Goal: Task Accomplishment & Management: Manage account settings

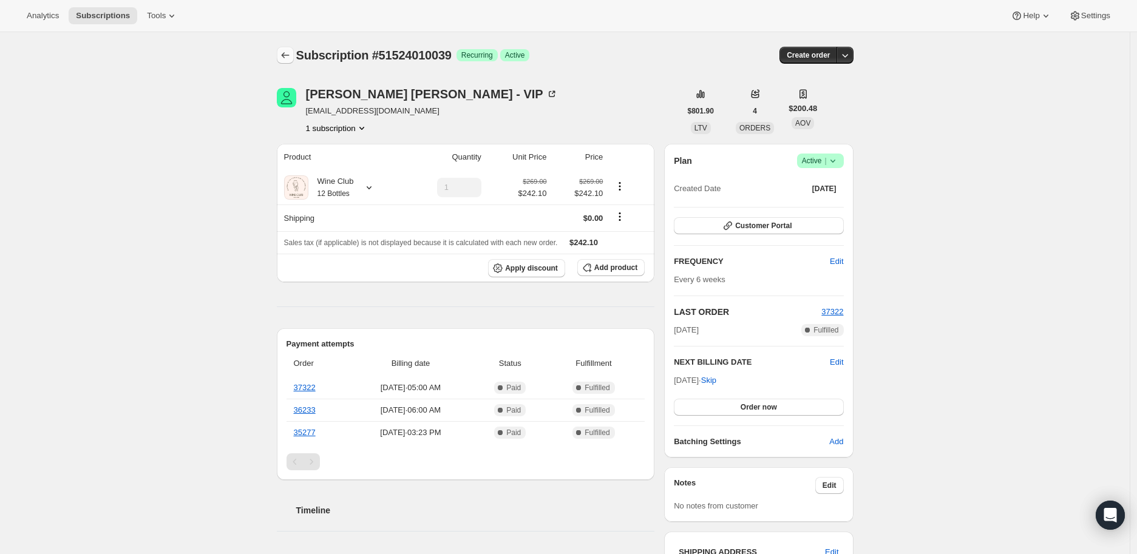
click at [284, 55] on icon "Subscriptions" at bounding box center [285, 55] width 12 height 12
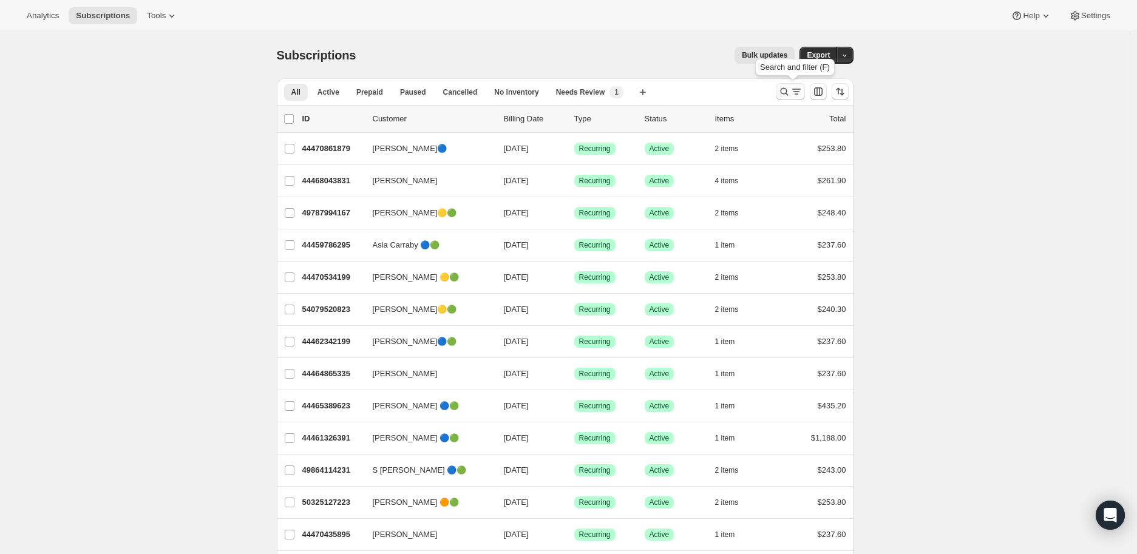
click at [785, 88] on icon "Search and filter results" at bounding box center [784, 92] width 12 height 12
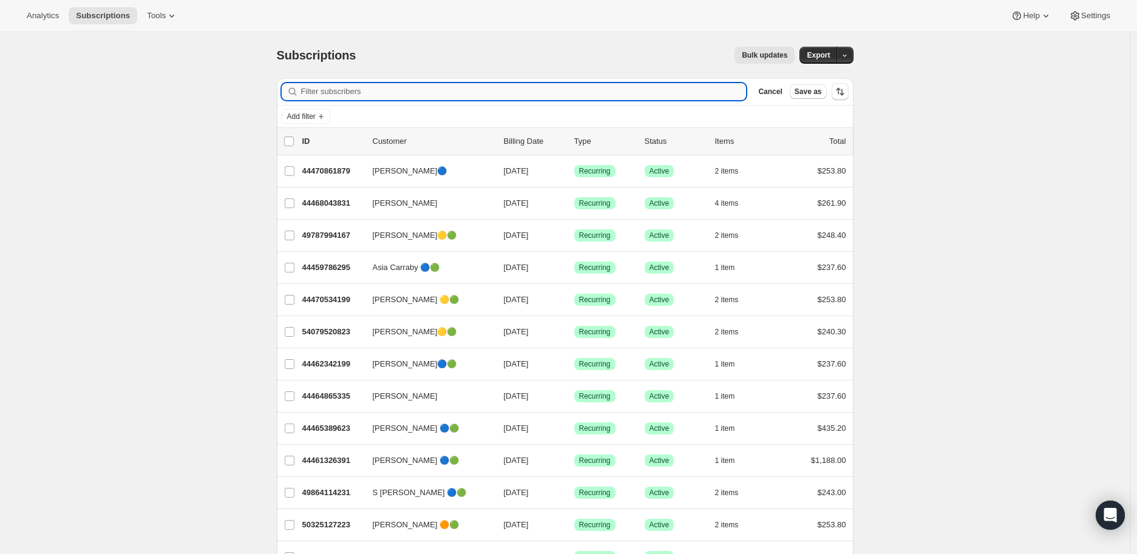
click at [333, 89] on input "Filter subscribers" at bounding box center [523, 91] width 445 height 17
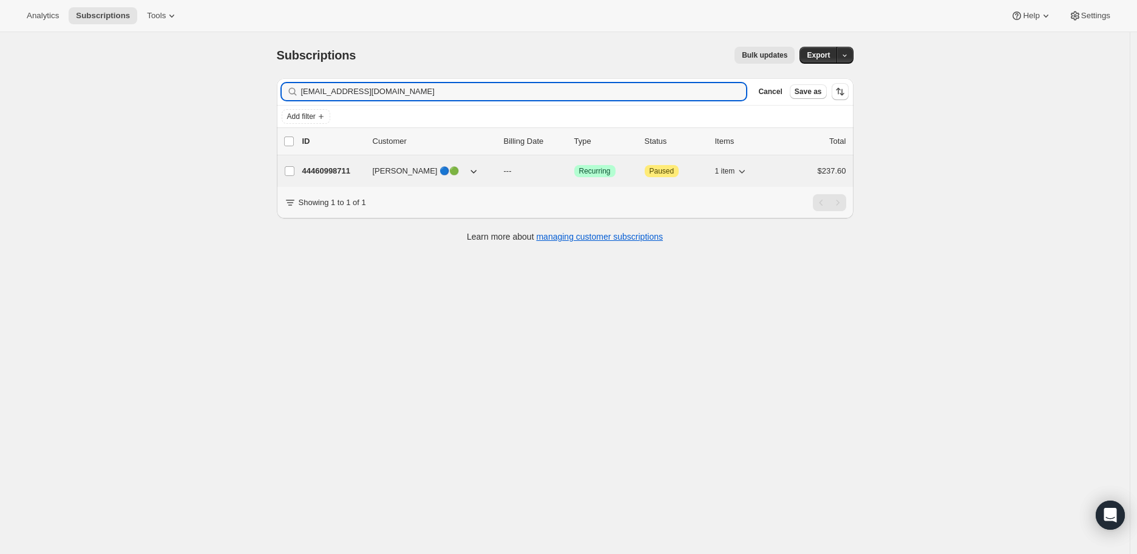
type input "sarahreinecke@hotmail.com"
click at [329, 173] on p "44460998711" at bounding box center [332, 171] width 61 height 12
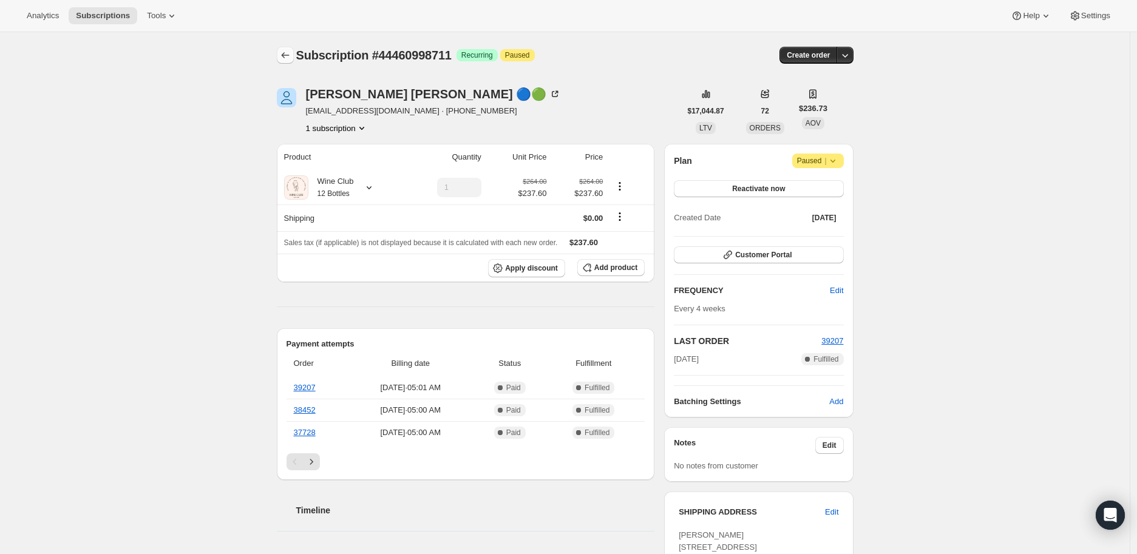
click at [288, 51] on icon "Subscriptions" at bounding box center [285, 55] width 12 height 12
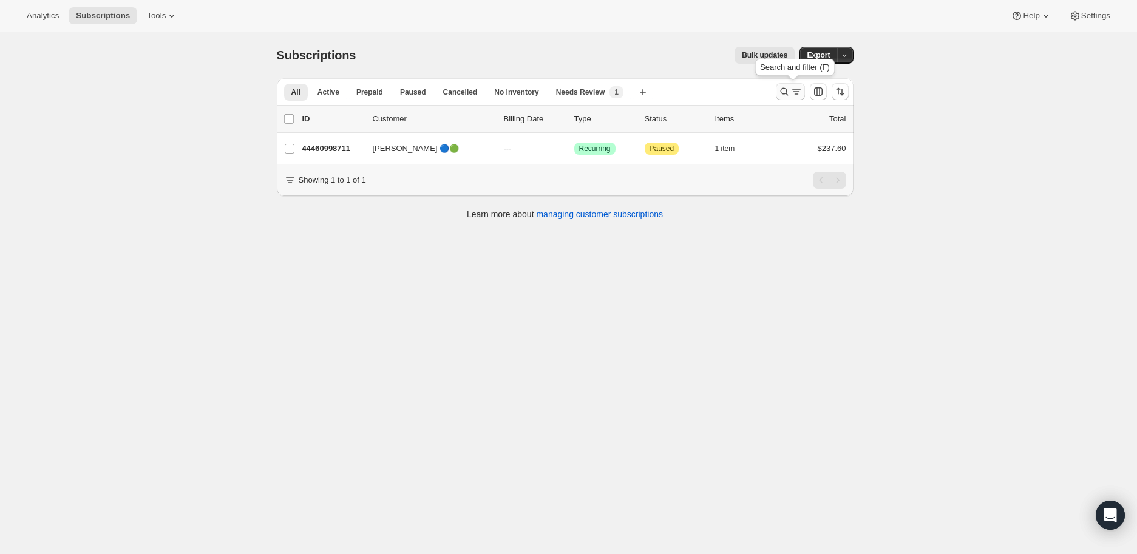
click at [783, 90] on icon "Search and filter results" at bounding box center [784, 92] width 12 height 12
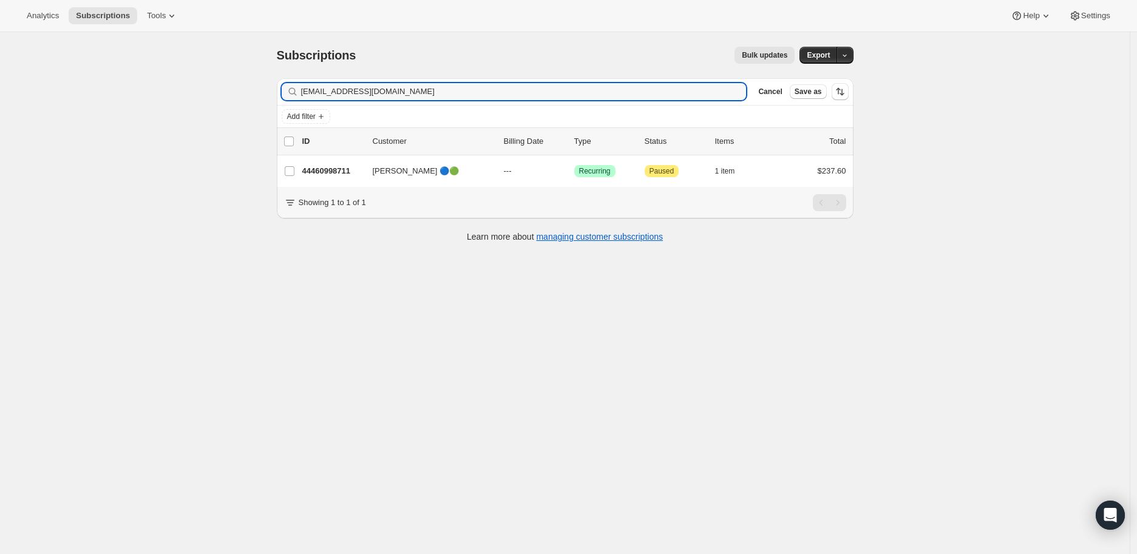
drag, startPoint x: 416, startPoint y: 96, endPoint x: 281, endPoint y: 92, distance: 134.8
click at [281, 92] on div "Filter subscribers sarahreinecke@hotmail.com Clear Cancel Save as" at bounding box center [565, 91] width 576 height 27
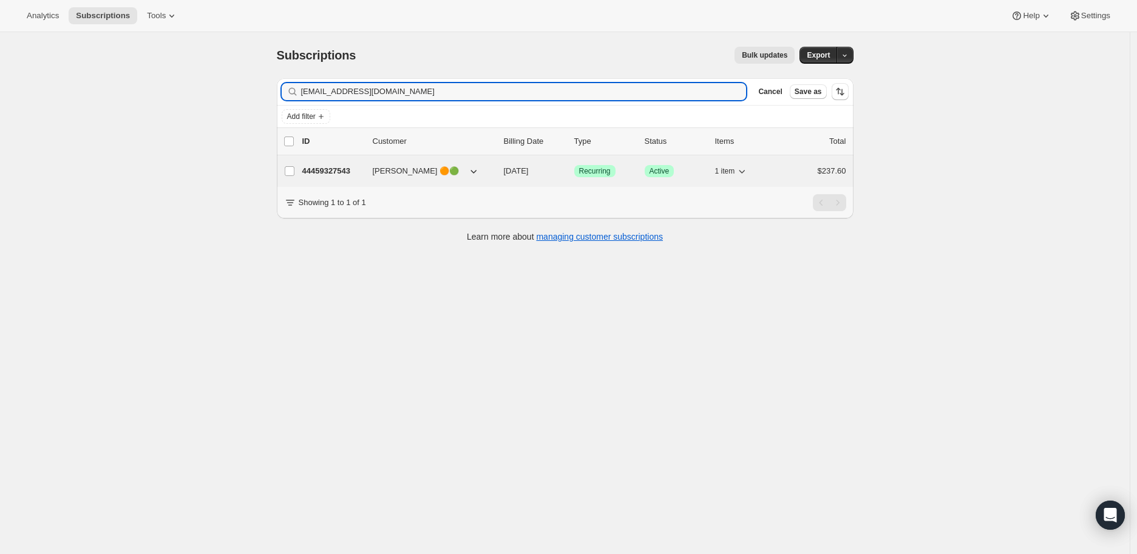
type input "janehaviland@gmail.com"
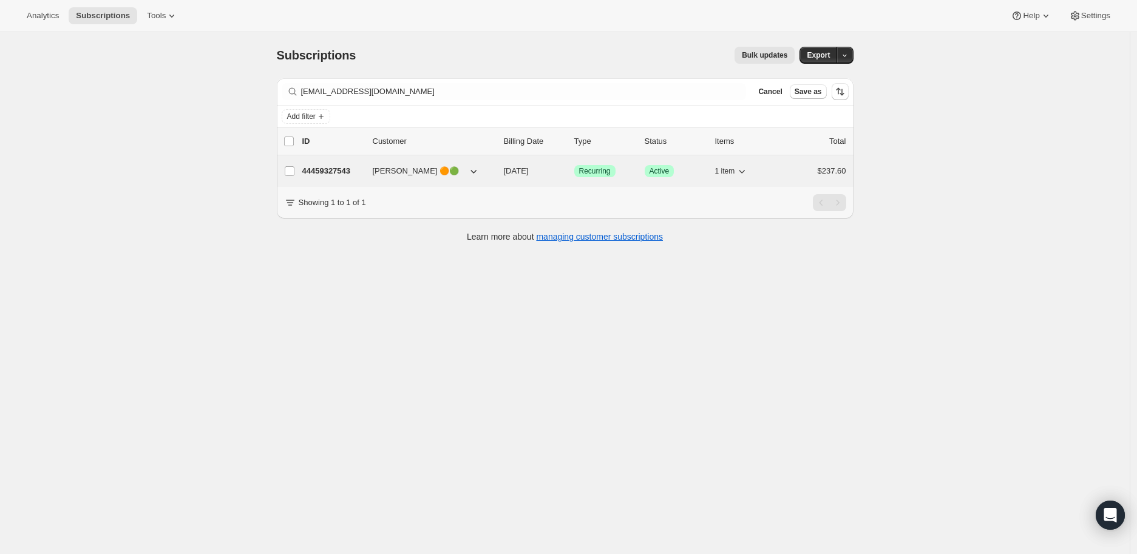
click at [345, 169] on p "44459327543" at bounding box center [332, 171] width 61 height 12
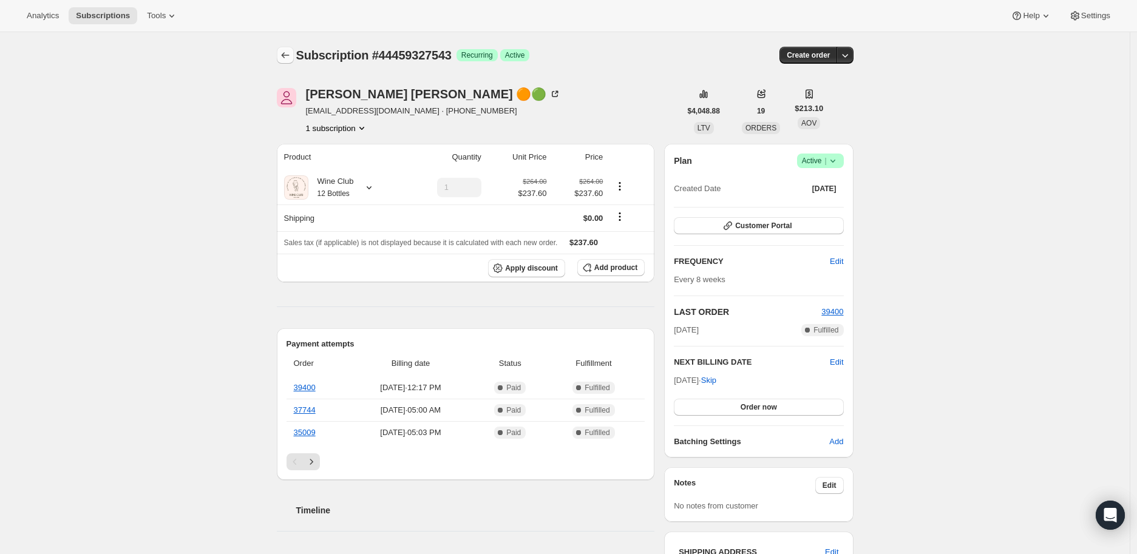
click at [289, 56] on icon "Subscriptions" at bounding box center [285, 55] width 12 height 12
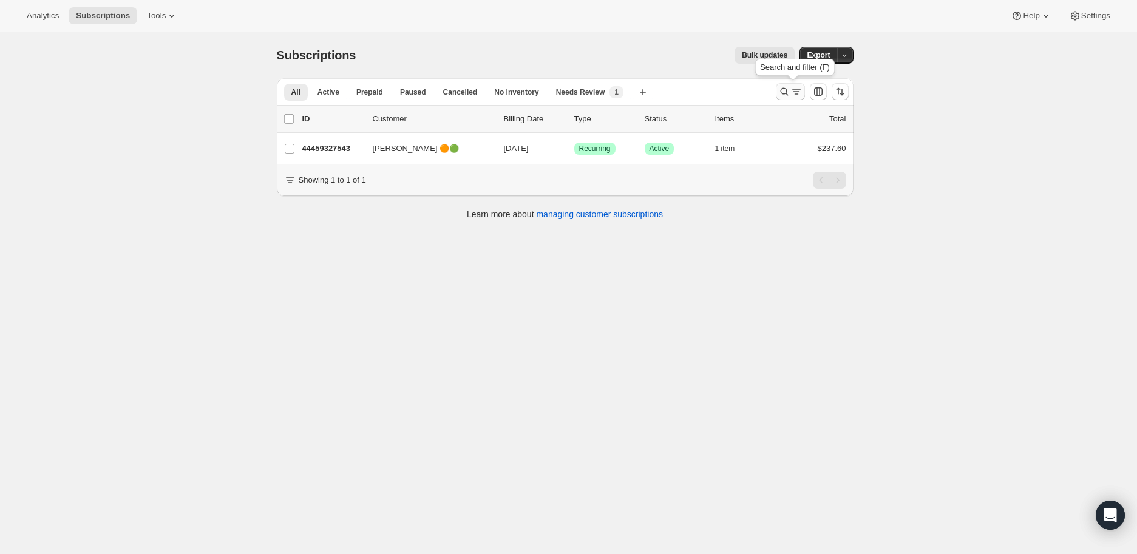
click at [788, 88] on icon "Search and filter results" at bounding box center [784, 92] width 12 height 12
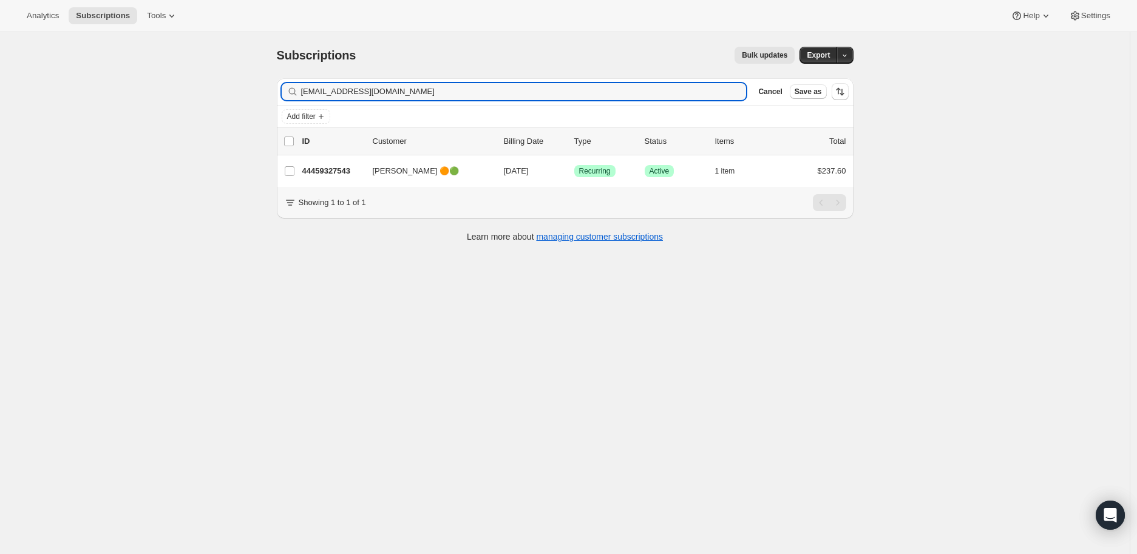
drag, startPoint x: 400, startPoint y: 92, endPoint x: 296, endPoint y: 93, distance: 104.4
click at [296, 93] on div "janehaviland@gmail.com Clear" at bounding box center [514, 91] width 465 height 17
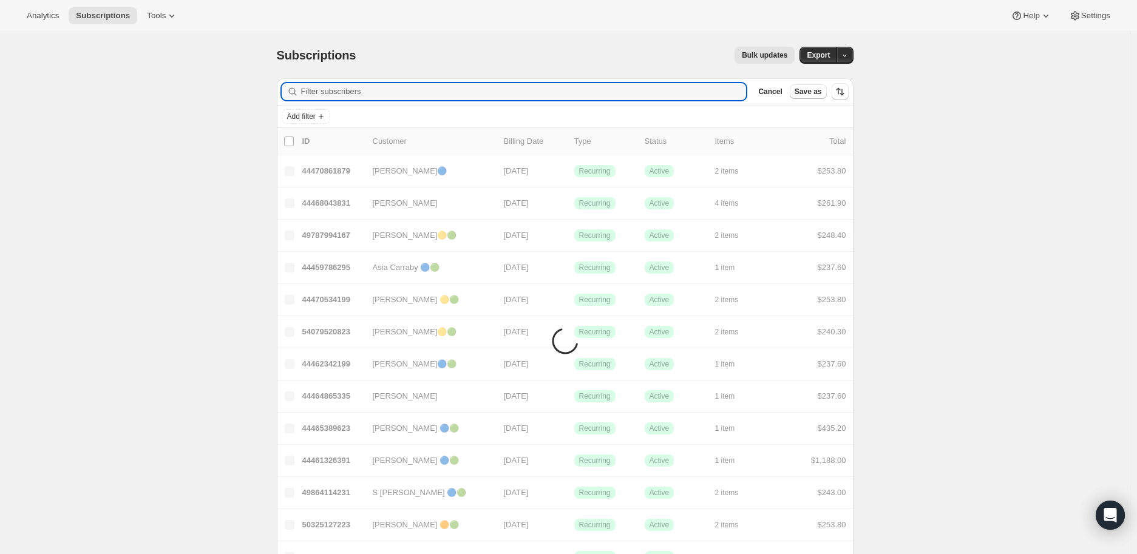
type input "Wendy Wendy"
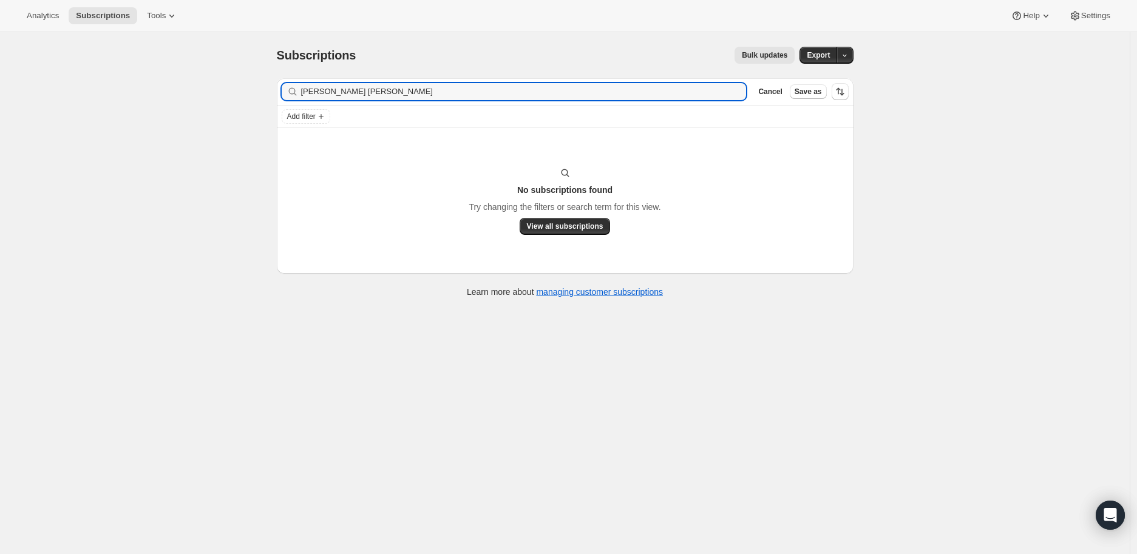
drag, startPoint x: 359, startPoint y: 89, endPoint x: 300, endPoint y: 89, distance: 58.9
click at [300, 89] on div "Wendy Wendy Clear" at bounding box center [514, 91] width 465 height 17
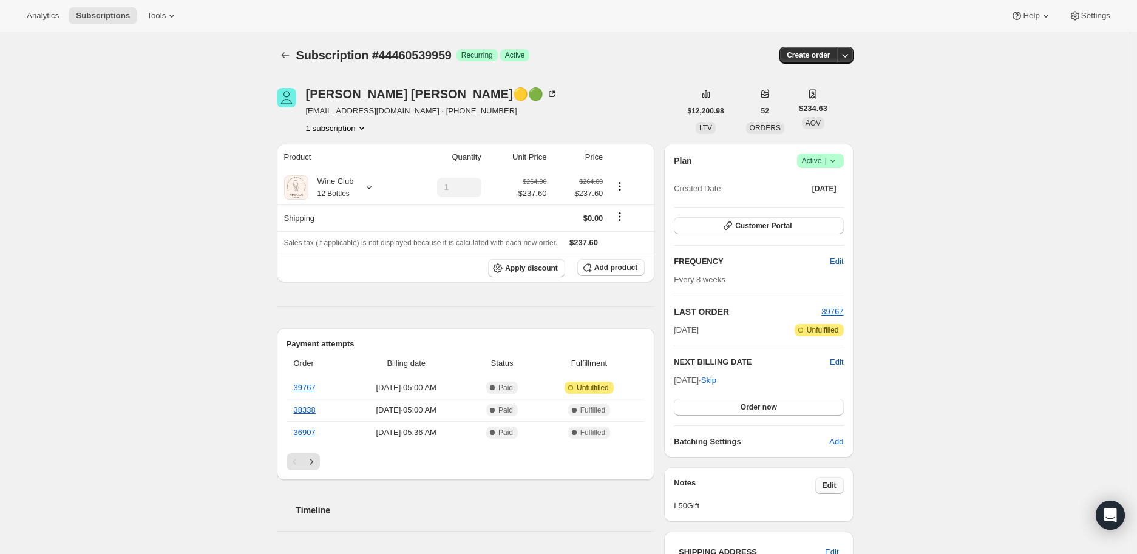
click at [833, 488] on span "Edit" at bounding box center [829, 486] width 14 height 10
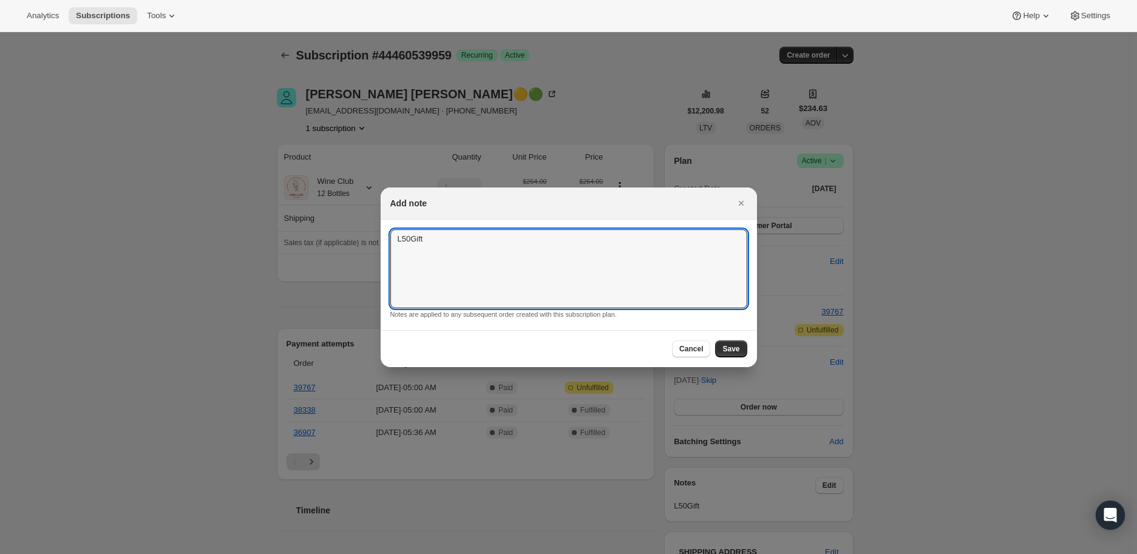
drag, startPoint x: 430, startPoint y: 240, endPoint x: 388, endPoint y: 240, distance: 41.3
click at [388, 240] on section "L50Gift L50Gift Notes are applied to any subsequent order created with this sub…" at bounding box center [568, 275] width 376 height 110
click at [725, 344] on span "Save" at bounding box center [730, 349] width 17 height 10
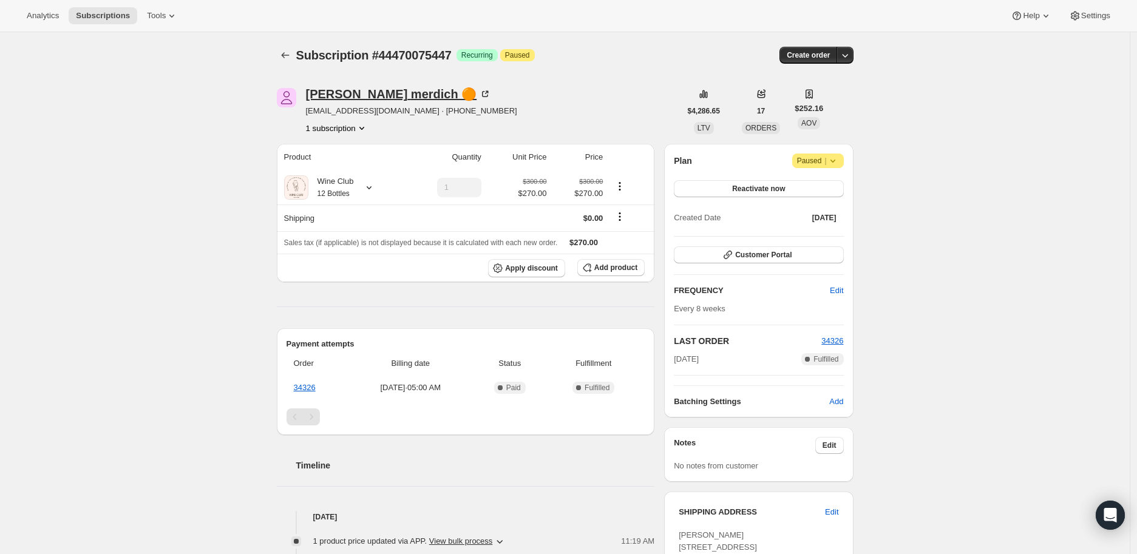
click at [479, 90] on icon at bounding box center [485, 94] width 12 height 12
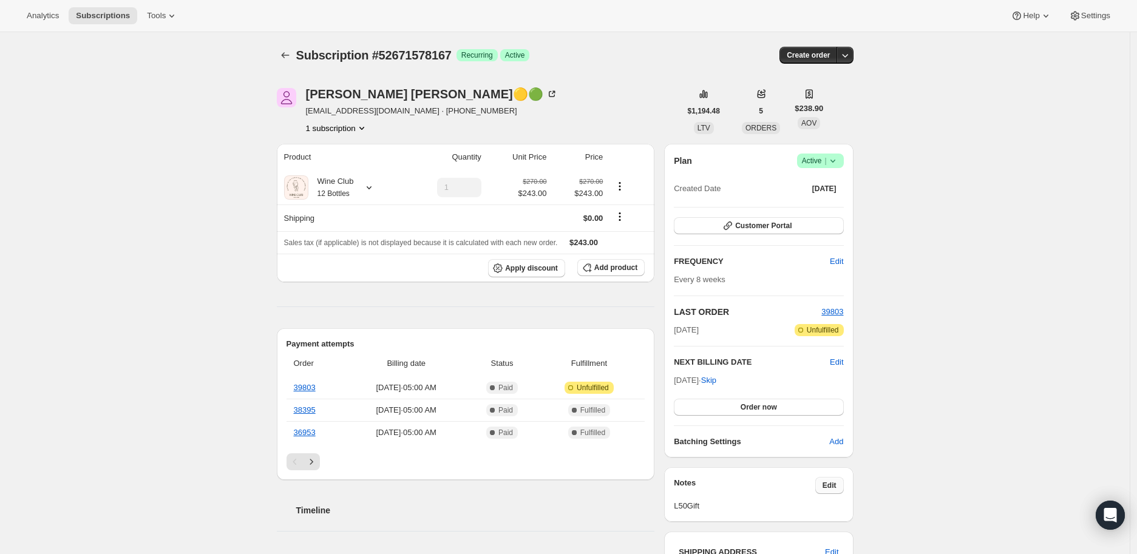
click at [834, 484] on span "Edit" at bounding box center [829, 486] width 14 height 10
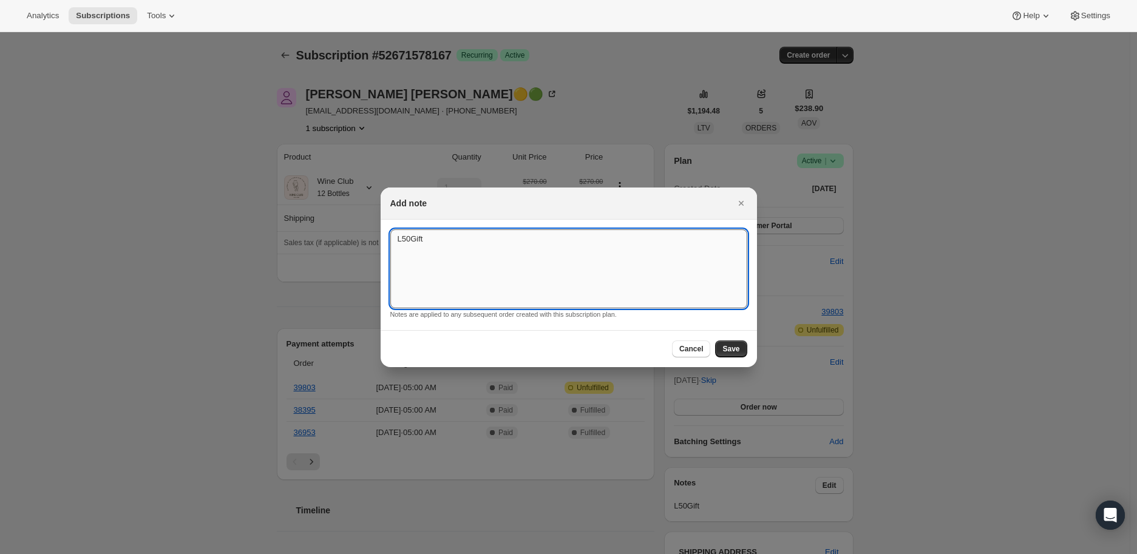
drag, startPoint x: 430, startPoint y: 242, endPoint x: 393, endPoint y: 242, distance: 37.0
click at [393, 242] on textarea "L50Gift" at bounding box center [568, 268] width 357 height 79
click at [726, 340] on button "Save" at bounding box center [731, 348] width 32 height 17
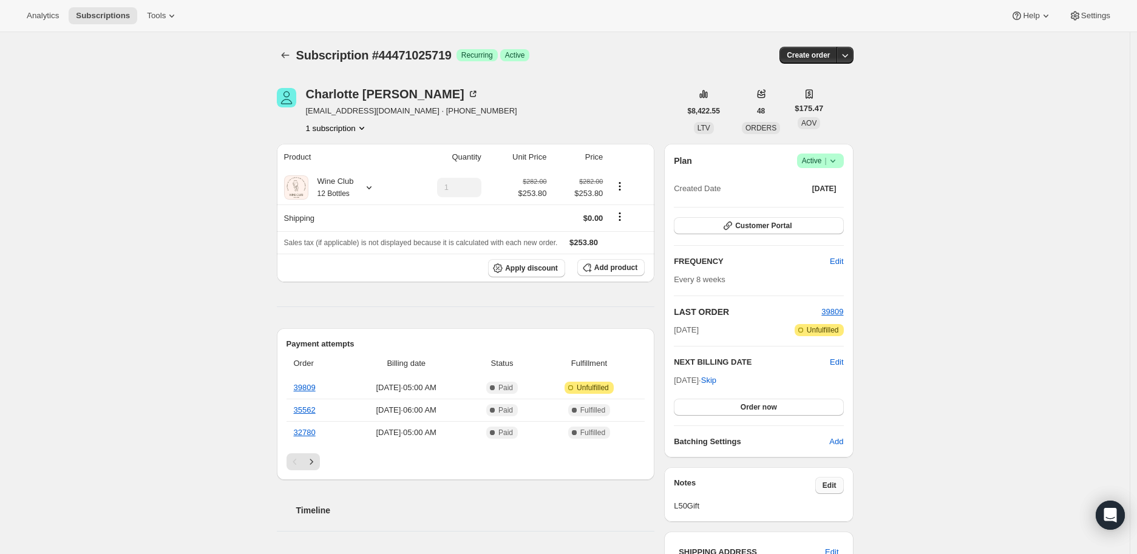
click at [826, 484] on span "Edit" at bounding box center [829, 486] width 14 height 10
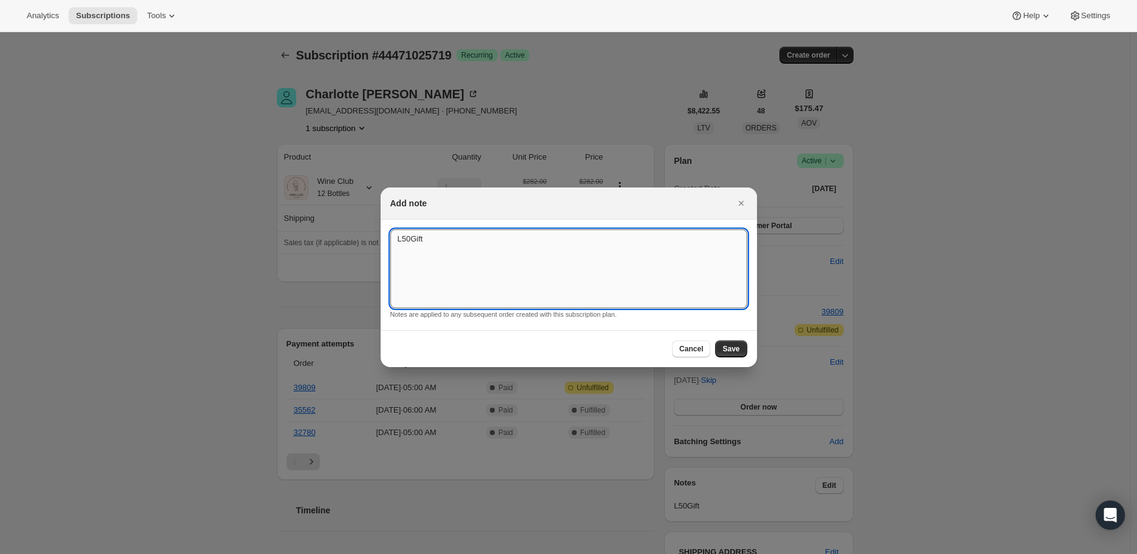
drag, startPoint x: 431, startPoint y: 242, endPoint x: 390, endPoint y: 251, distance: 42.3
click at [390, 251] on textarea "L50Gift" at bounding box center [568, 268] width 357 height 79
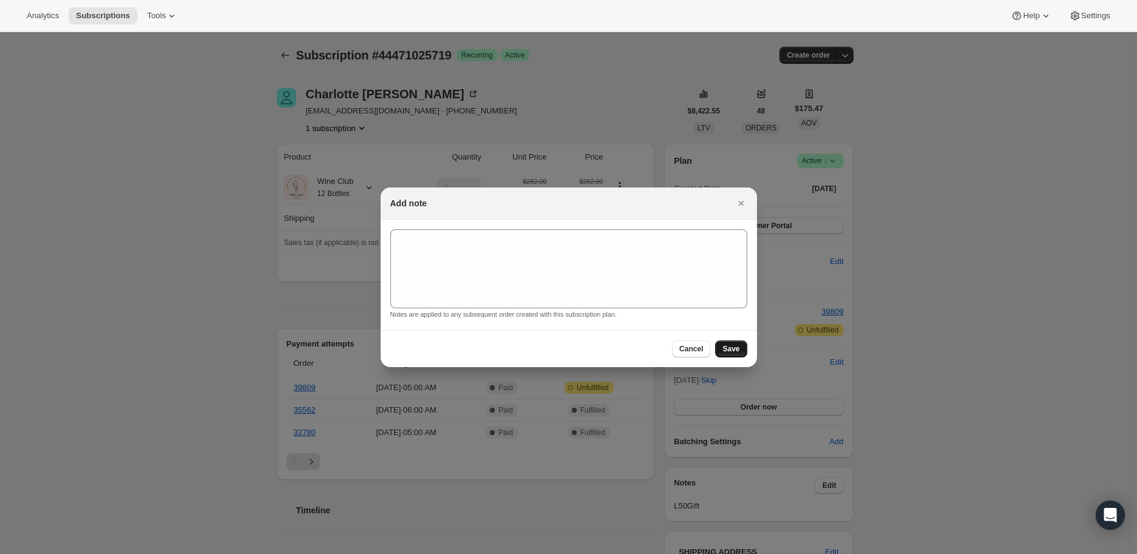
click at [736, 348] on span "Save" at bounding box center [730, 349] width 17 height 10
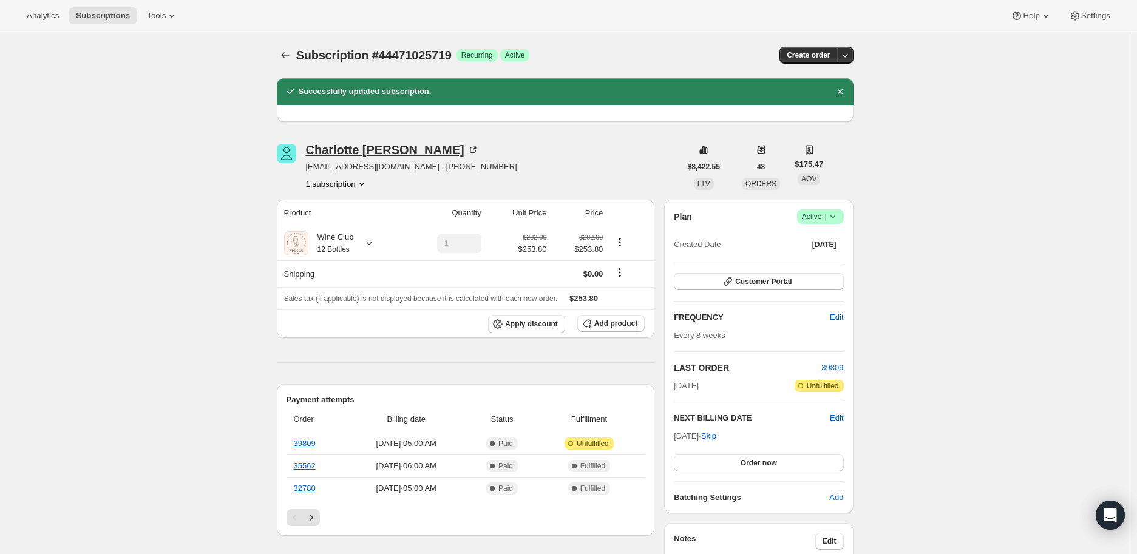
click at [473, 147] on icon at bounding box center [475, 149] width 4 height 4
